Goal: Navigation & Orientation: Find specific page/section

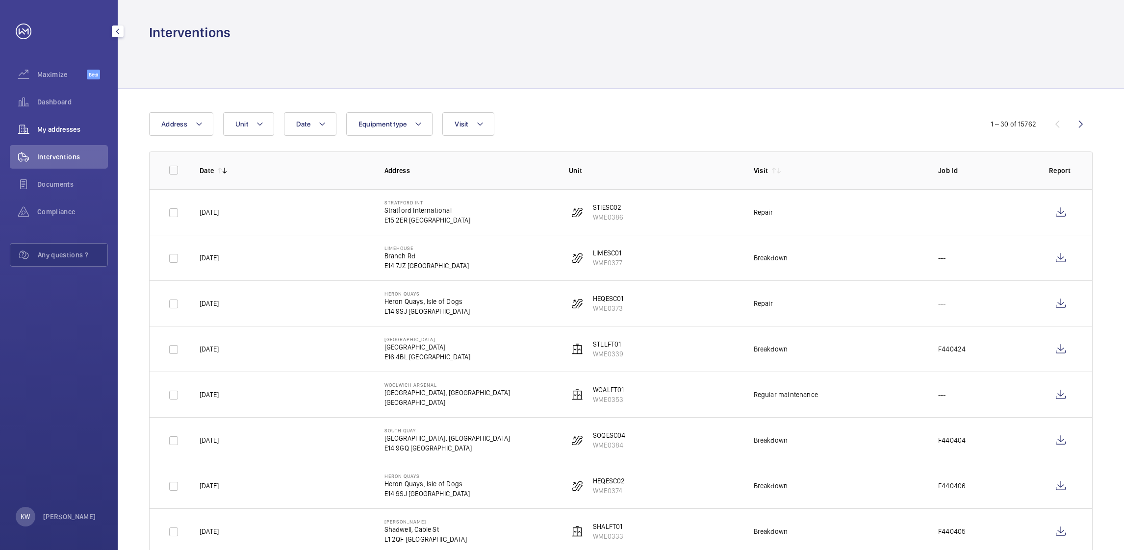
click at [69, 140] on div "My addresses" at bounding box center [59, 130] width 98 height 24
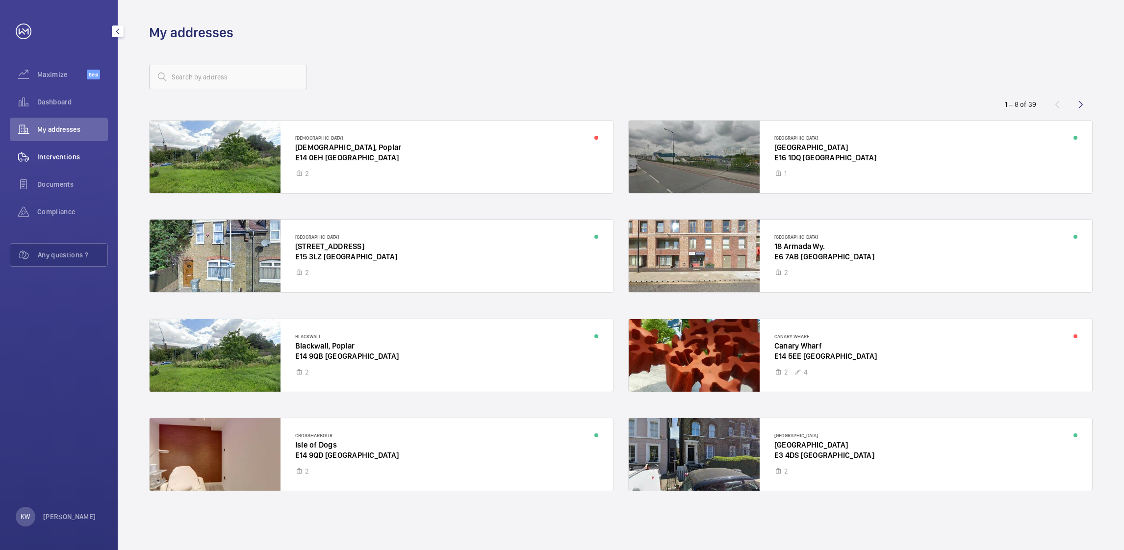
click at [51, 153] on span "Interventions" at bounding box center [72, 157] width 71 height 10
